Goal: Information Seeking & Learning: Learn about a topic

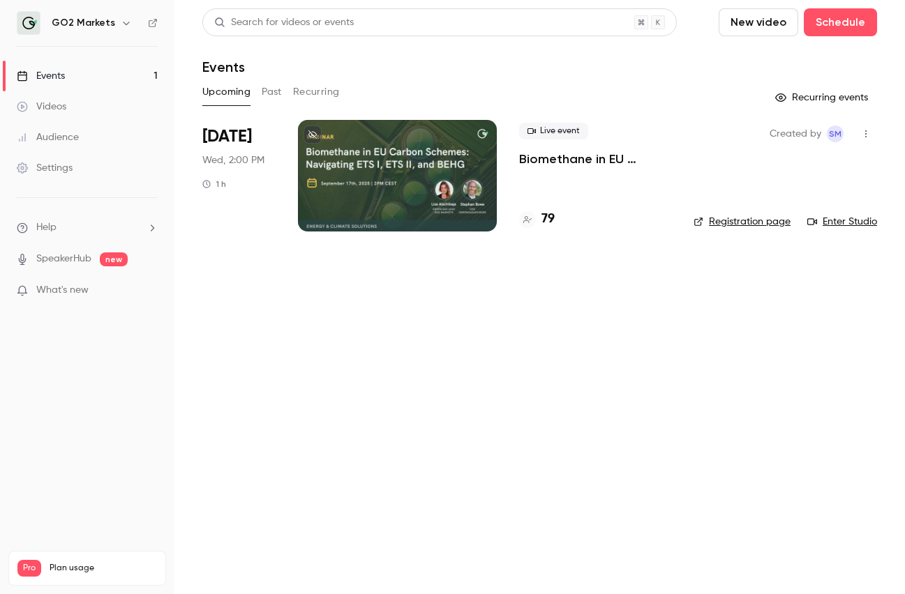
click at [379, 134] on div at bounding box center [397, 176] width 199 height 112
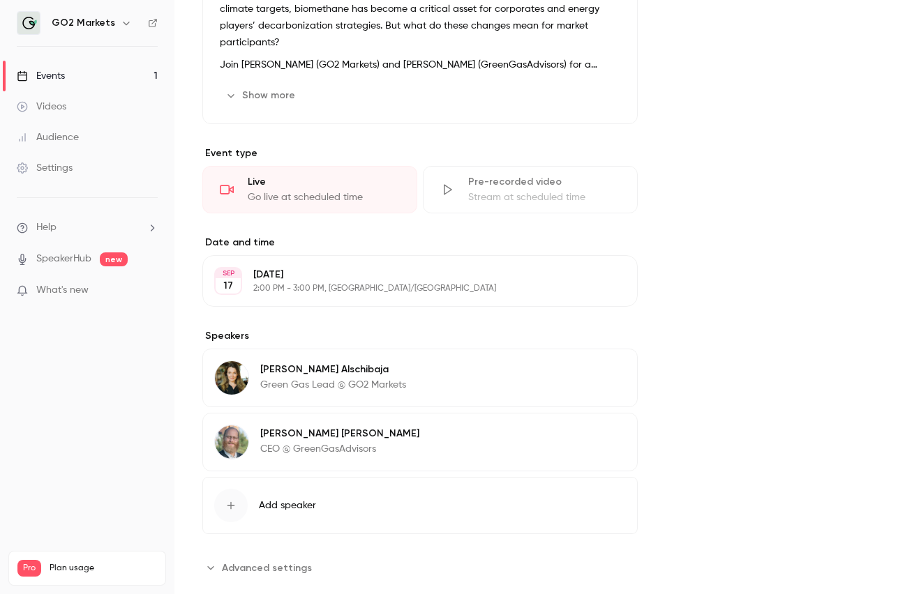
scroll to position [657, 0]
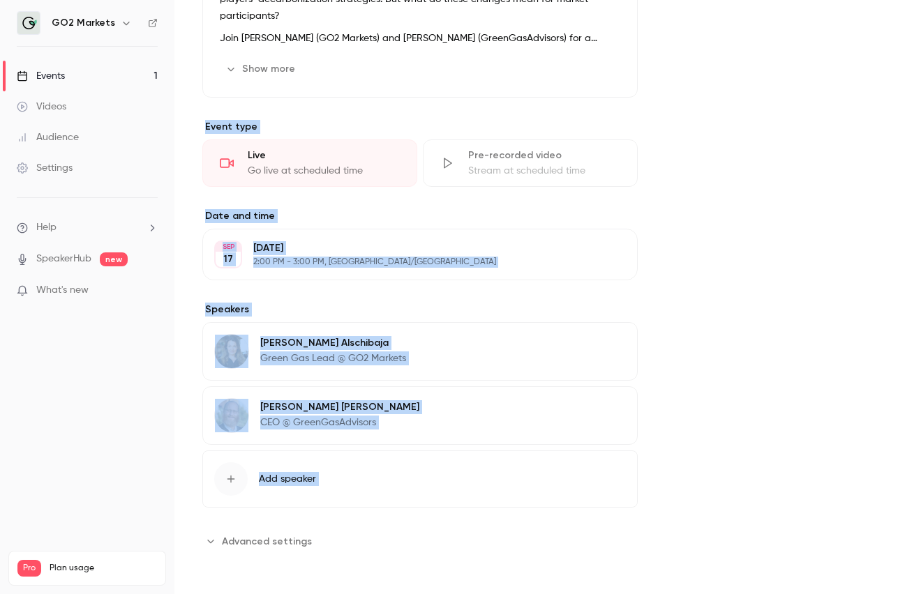
drag, startPoint x: 748, startPoint y: 399, endPoint x: 716, endPoint y: 61, distance: 339.1
click at [714, 61] on div "About Biomethane in [GEOGRAPHIC_DATA] Carbon Schemes: Navigating ETS I, ETS II,…" at bounding box center [539, 98] width 674 height 975
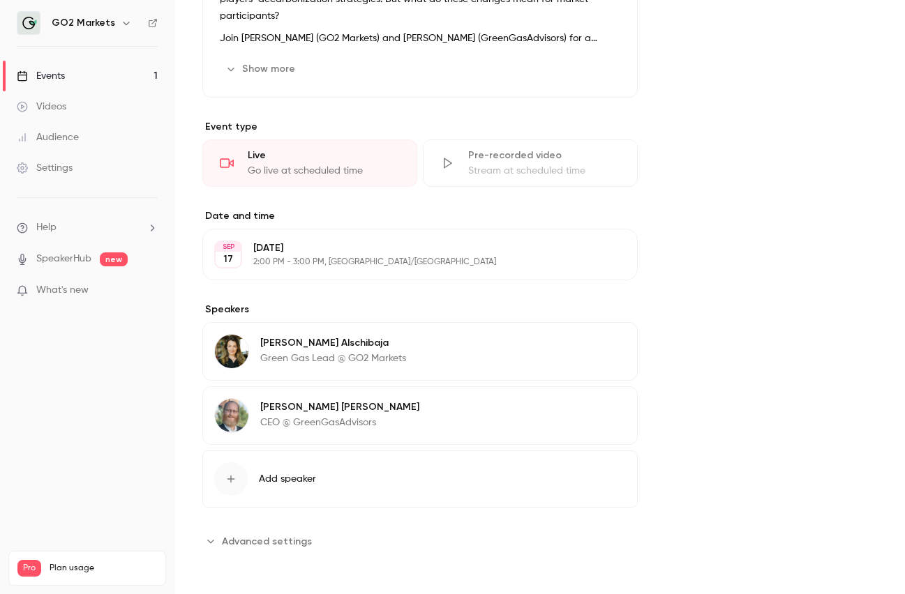
click at [763, 179] on div "About Biomethane in [GEOGRAPHIC_DATA] Carbon Schemes: Navigating ETS I, ETS II,…" at bounding box center [539, 98] width 674 height 975
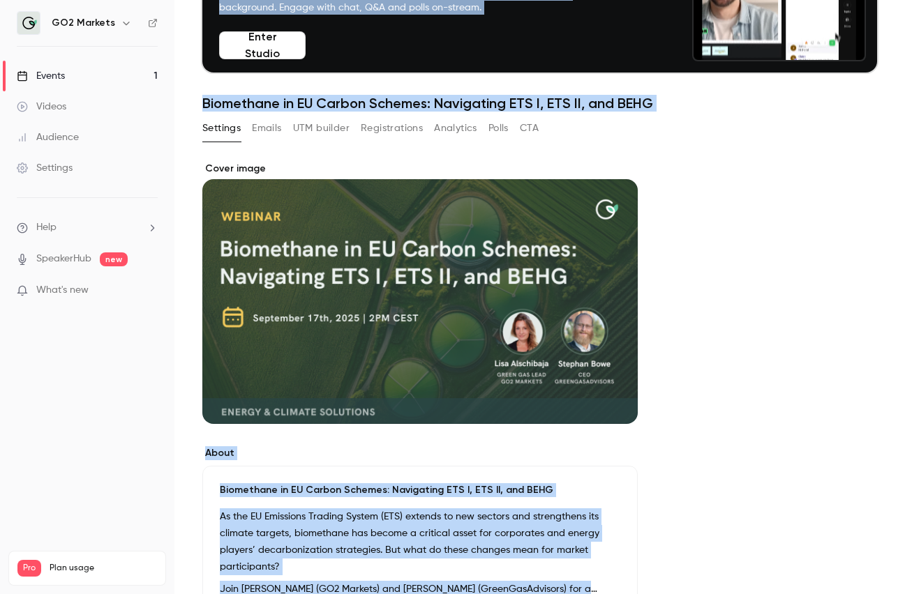
scroll to position [0, 0]
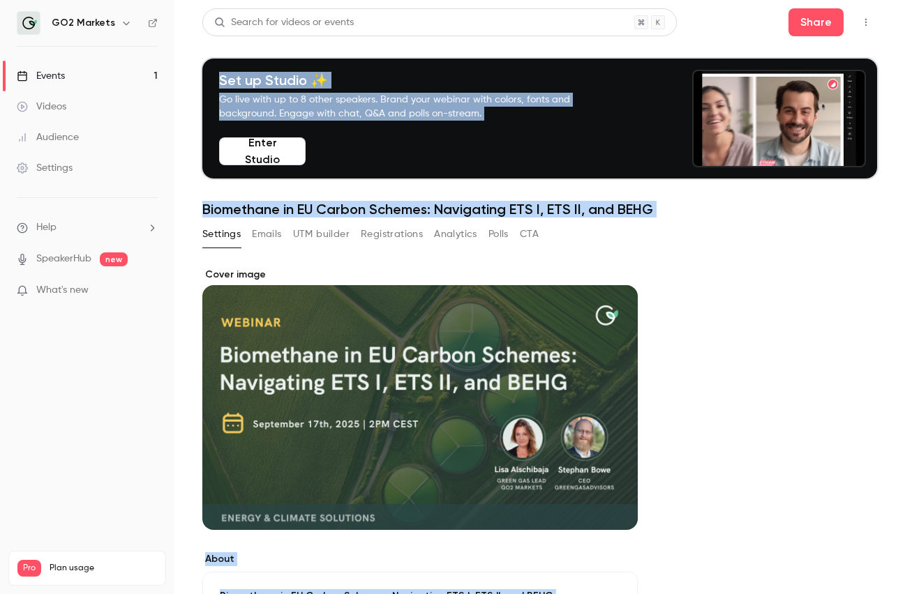
drag, startPoint x: 769, startPoint y: 233, endPoint x: 749, endPoint y: -86, distance: 320.0
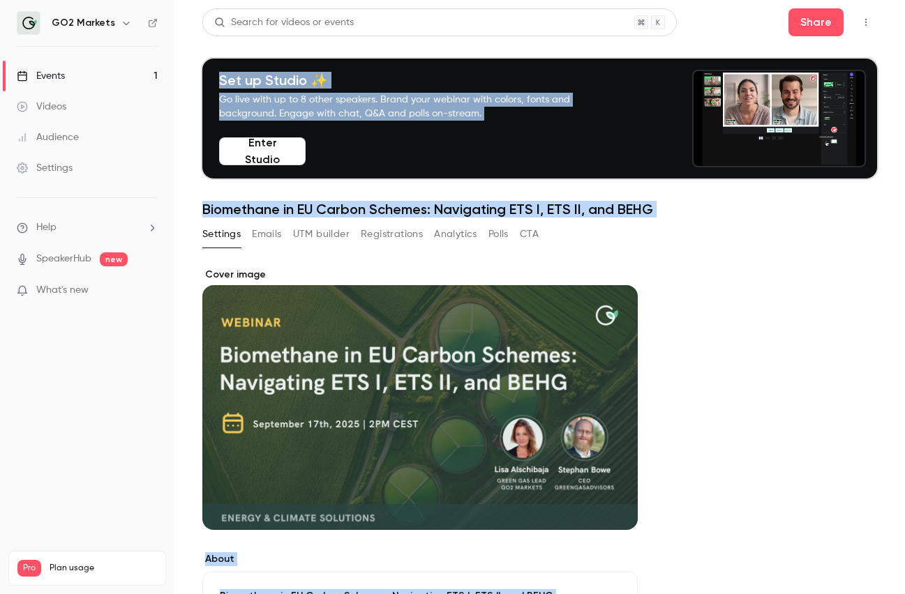
click at [749, 0] on html "GO2 Markets Events 1 Videos Audience Settings Help SpeakerHub new What's new Pr…" at bounding box center [452, 297] width 905 height 594
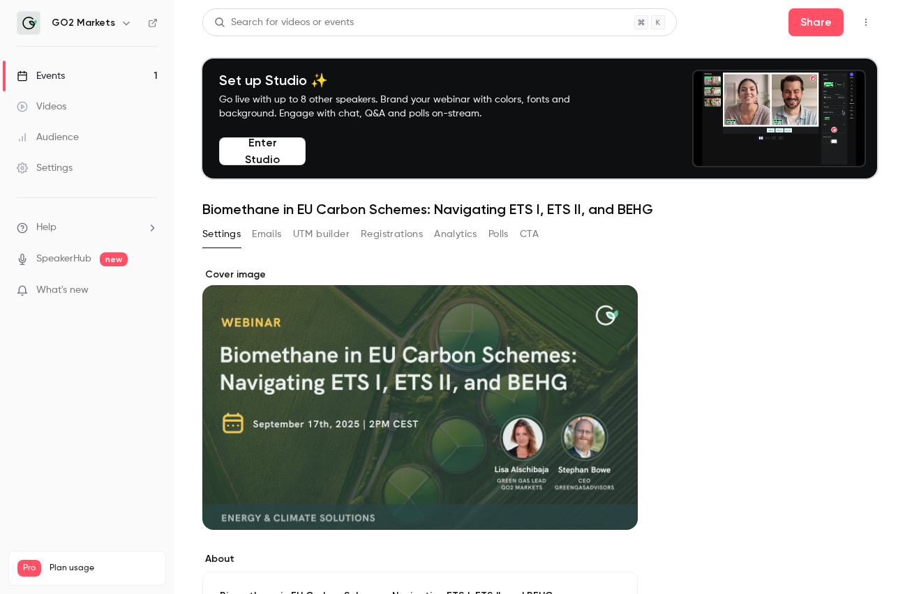
click at [448, 239] on button "Analytics" at bounding box center [455, 234] width 43 height 22
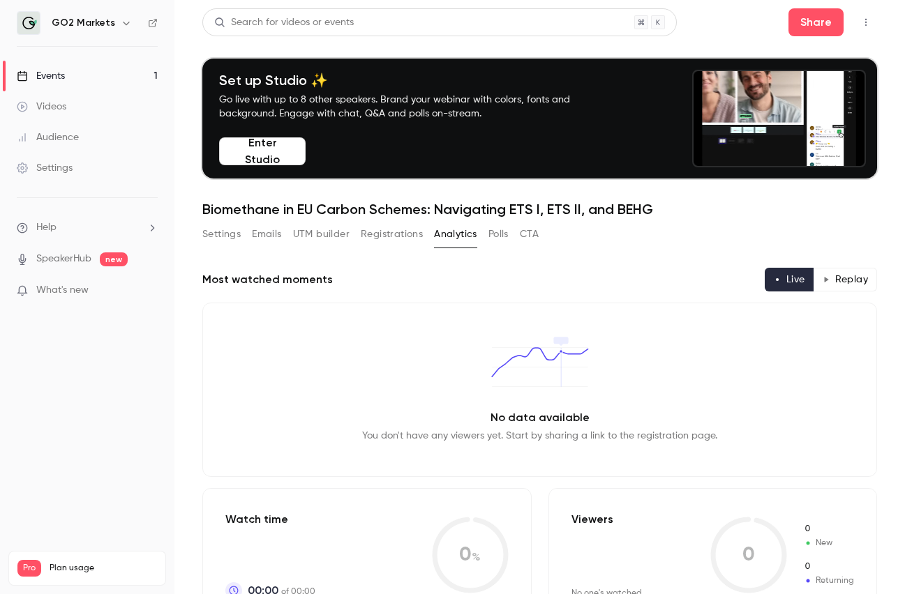
click at [843, 233] on div "Settings Emails UTM builder Registrations Analytics Polls CTA" at bounding box center [539, 237] width 674 height 28
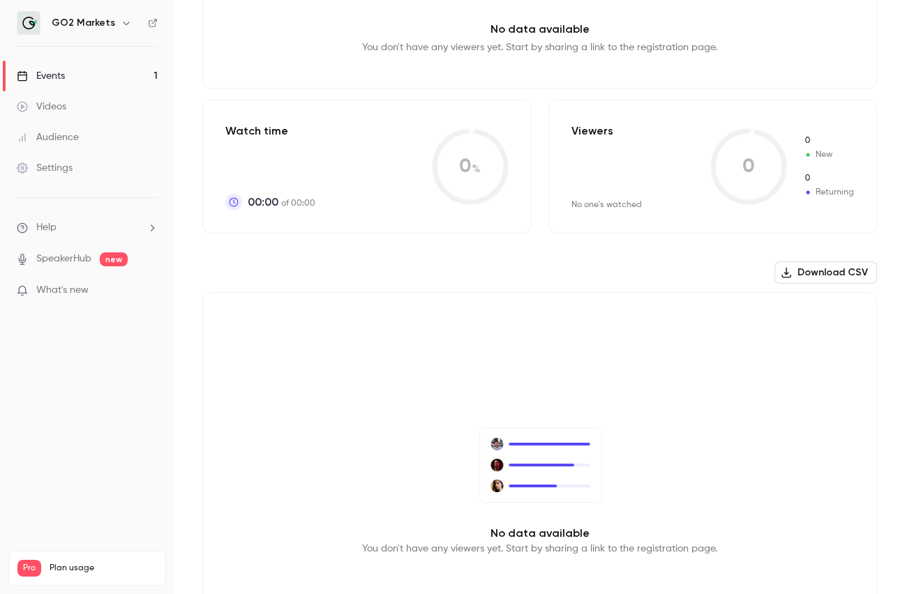
scroll to position [505, 0]
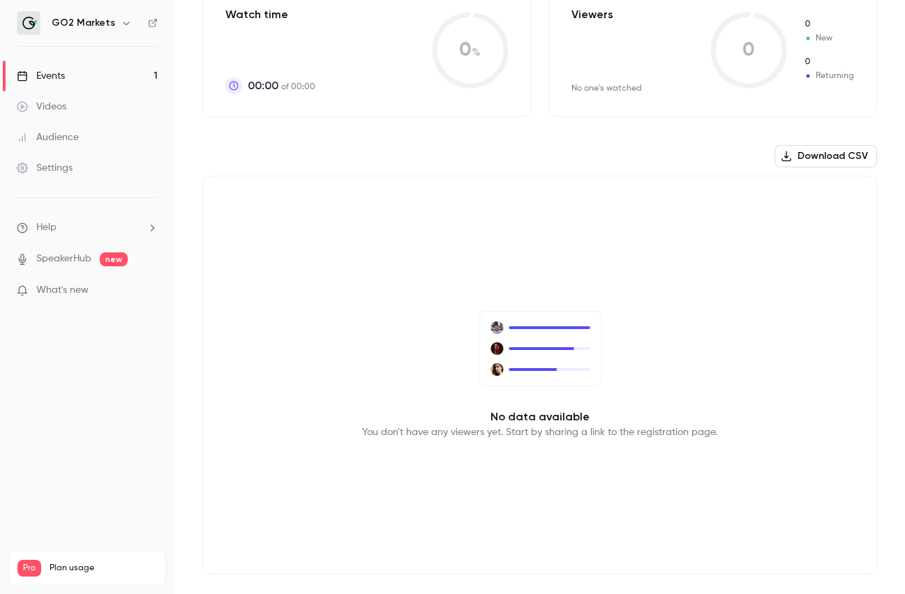
click at [114, 77] on link "Events 1" at bounding box center [87, 76] width 174 height 31
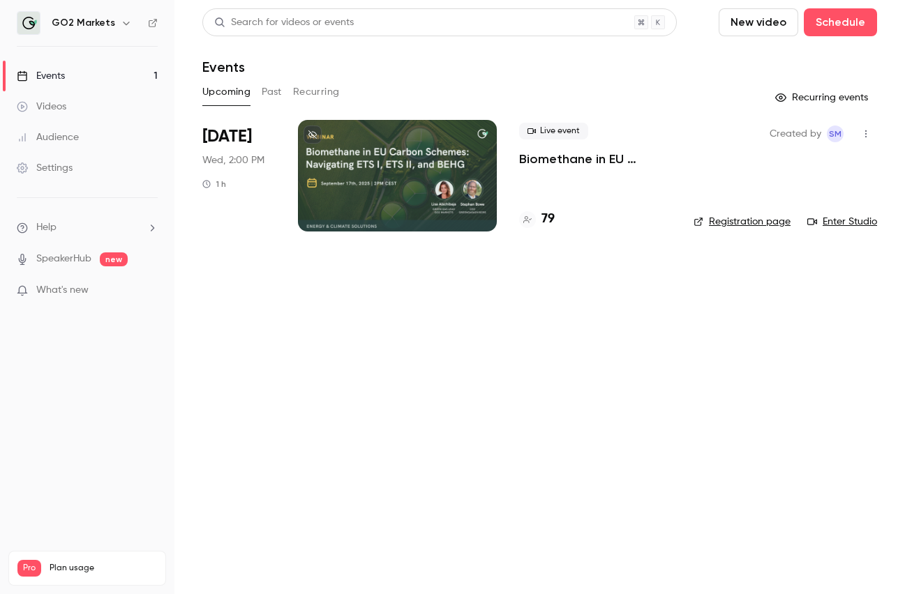
click at [901, 366] on main "Search for videos or events New video Schedule Events Upcoming Past Recurring R…" at bounding box center [539, 297] width 730 height 594
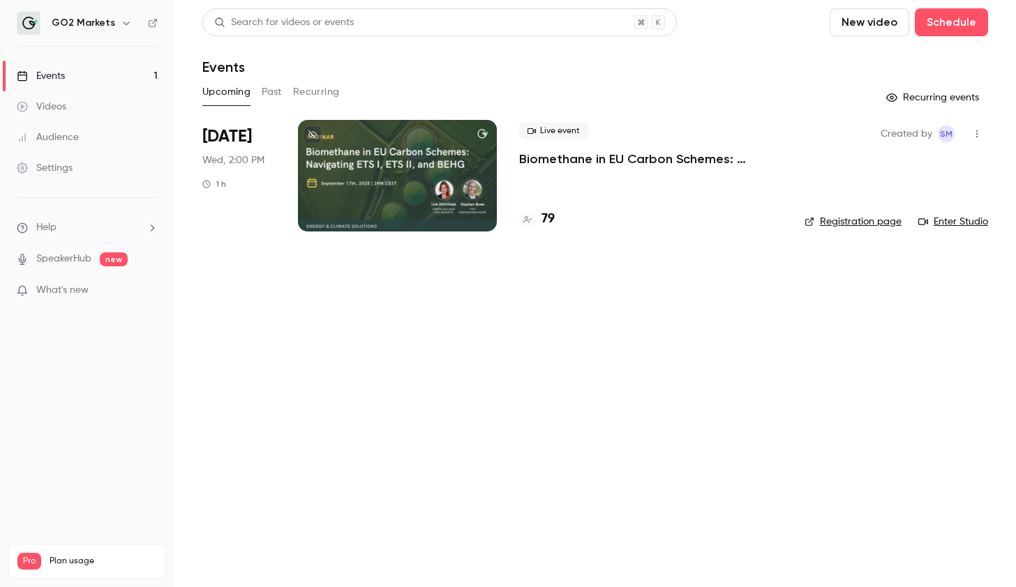
click at [114, 292] on p "What's new" at bounding box center [76, 290] width 119 height 15
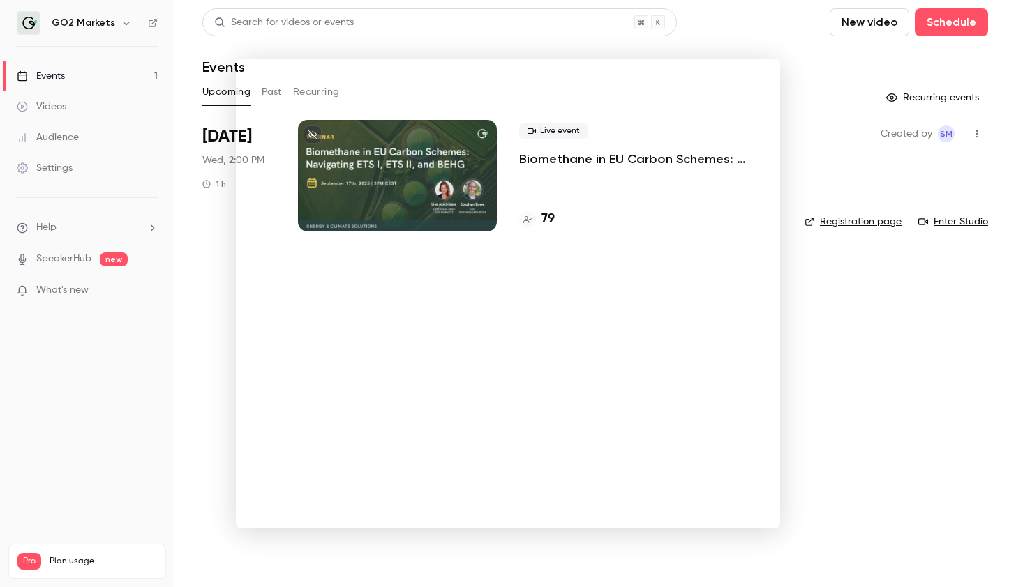
click at [130, 82] on div at bounding box center [508, 293] width 1016 height 587
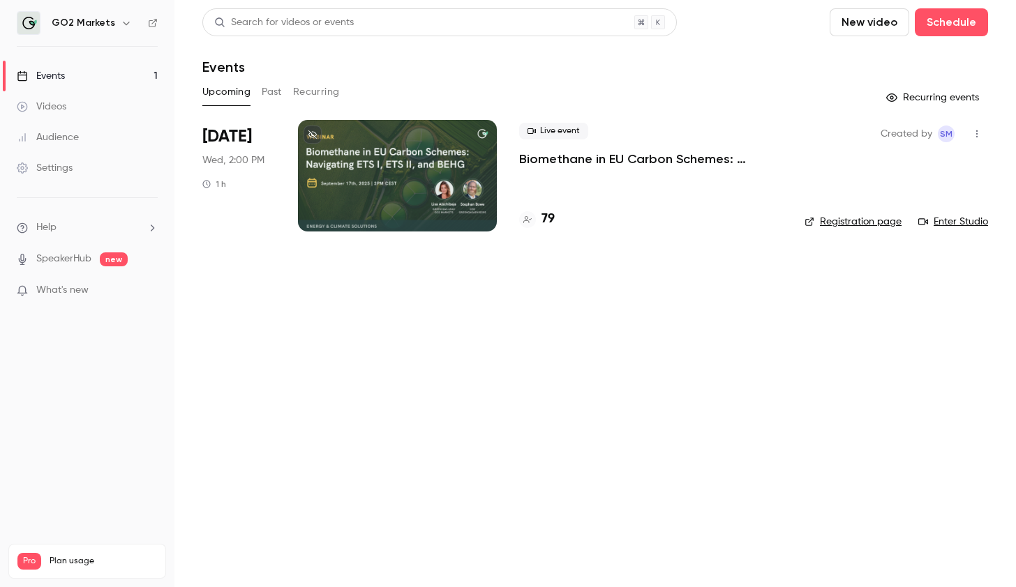
click at [129, 77] on link "Events 1" at bounding box center [87, 76] width 174 height 31
